Goal: Information Seeking & Learning: Understand process/instructions

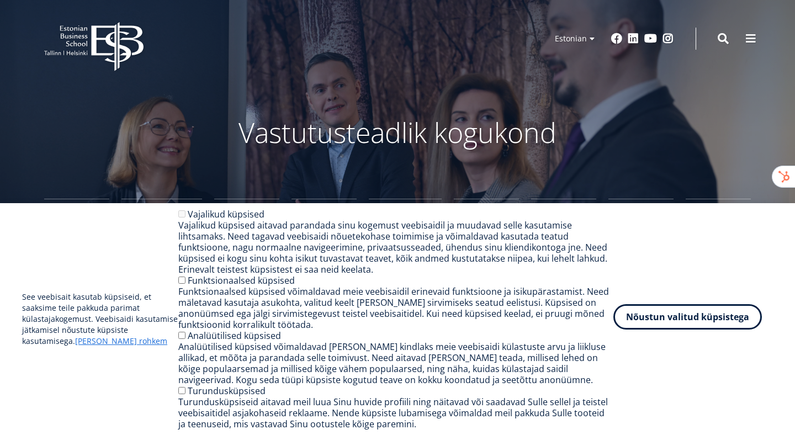
click at [703, 322] on button "Nõustun valitud küpsistega" at bounding box center [687, 316] width 148 height 25
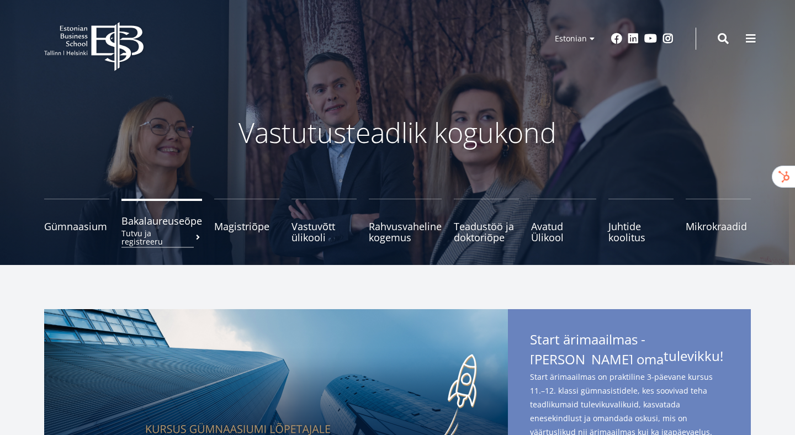
click at [168, 225] on span "Bakalaureuseõpe Tutvu ja registreeru" at bounding box center [161, 220] width 81 height 11
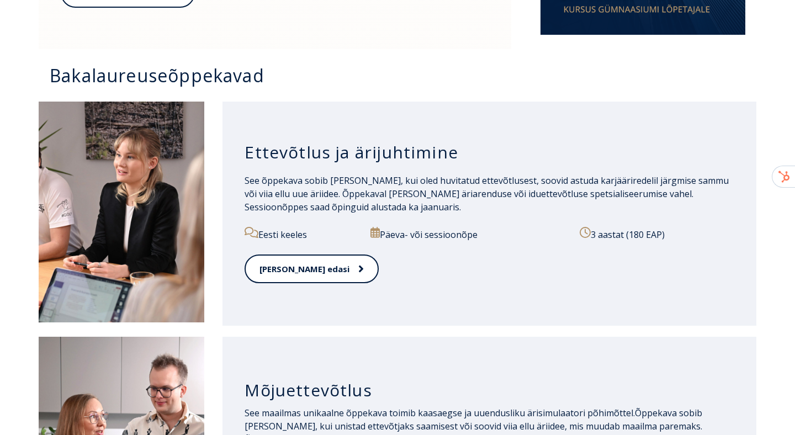
scroll to position [735, 0]
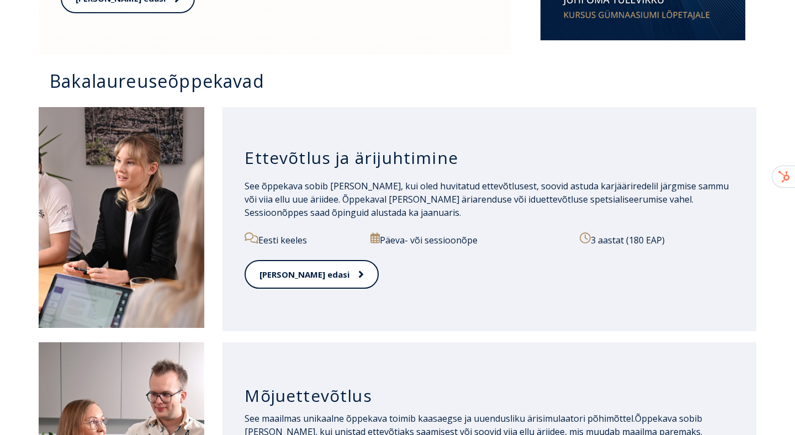
click at [294, 296] on div "[PERSON_NAME] edasi" at bounding box center [488, 281] width 489 height 42
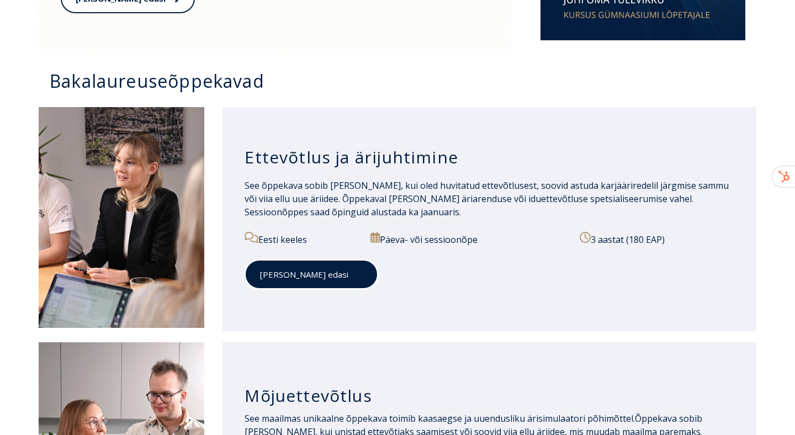
click at [294, 281] on link "[PERSON_NAME] edasi" at bounding box center [311, 274] width 134 height 30
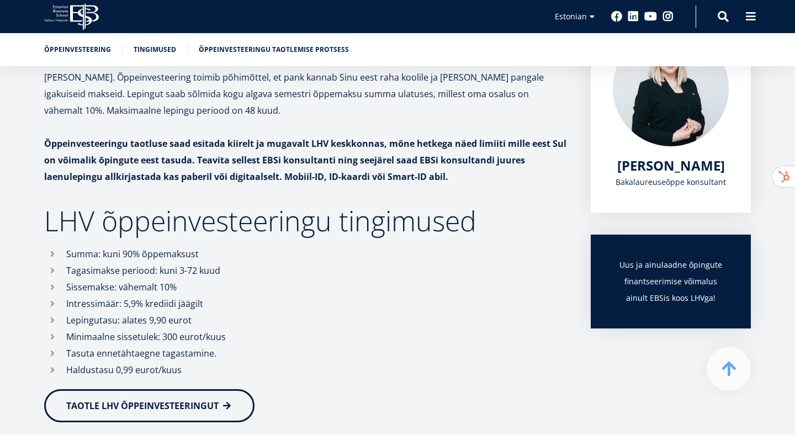
scroll to position [197, 0]
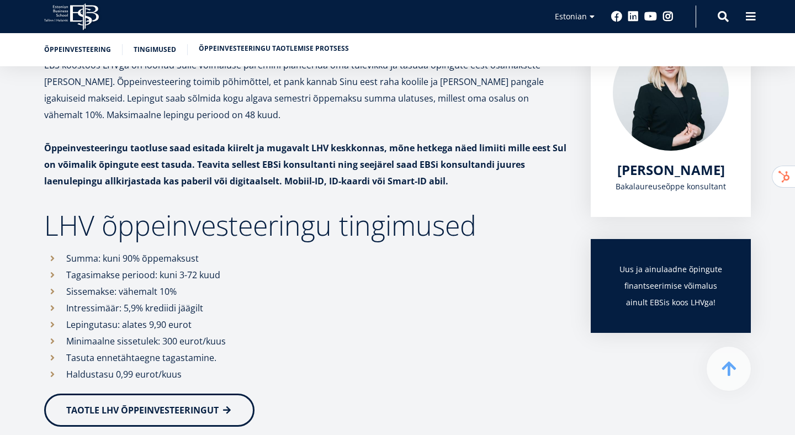
click at [219, 49] on link "Õppeinvesteeringu taotlemise protsess" at bounding box center [274, 48] width 150 height 11
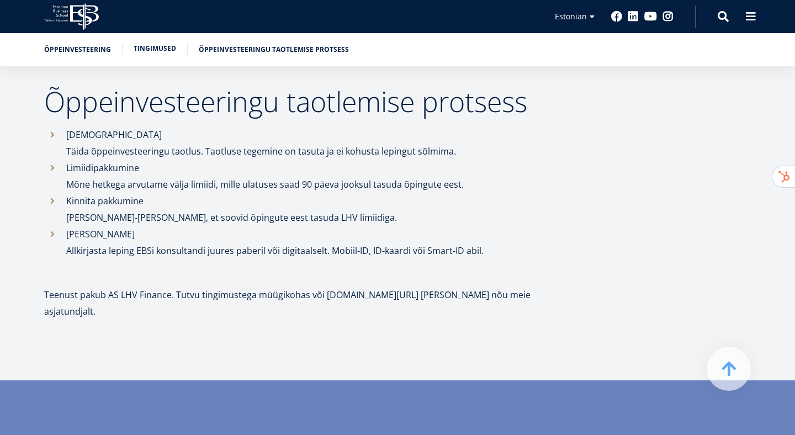
click at [166, 50] on link "Tingimused" at bounding box center [155, 48] width 42 height 11
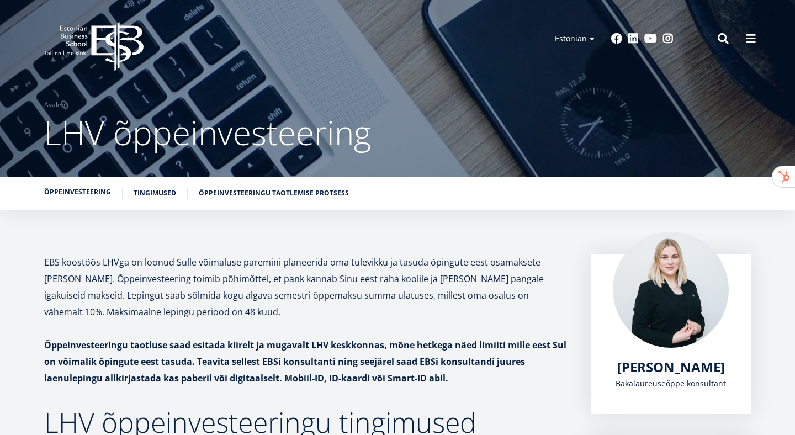
click at [76, 194] on link "Õppeinvesteering" at bounding box center [77, 192] width 67 height 11
